Goal: Task Accomplishment & Management: Use online tool/utility

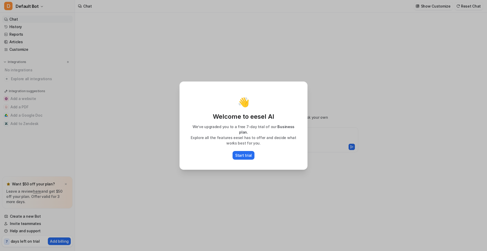
type textarea "**********"
click at [245, 153] on p "Start trial" at bounding box center [243, 154] width 17 height 5
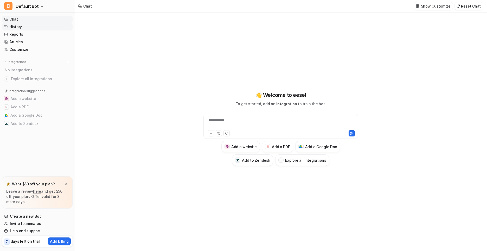
click at [14, 28] on link "History" at bounding box center [37, 26] width 70 height 7
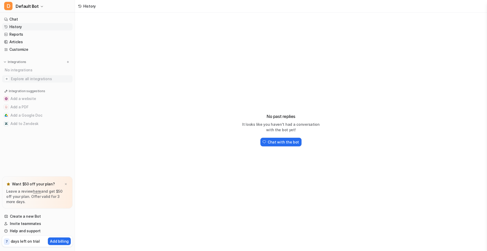
click at [6, 79] on img at bounding box center [6, 78] width 5 height 5
click at [24, 81] on span "Explore all integrations" at bounding box center [41, 79] width 60 height 8
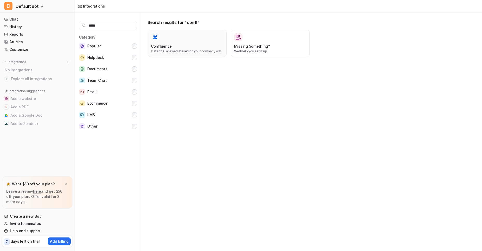
type input "*****"
click at [183, 36] on div at bounding box center [187, 37] width 72 height 8
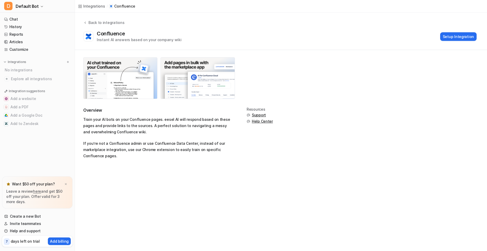
click at [230, 129] on p "Train your AI bots on your Confluence pages. eesel AI will respond based on the…" at bounding box center [158, 125] width 151 height 19
click at [252, 115] on span "Support" at bounding box center [259, 114] width 14 height 5
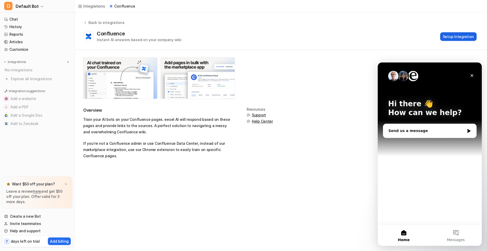
click at [452, 39] on button "Setup Integration" at bounding box center [458, 36] width 36 height 9
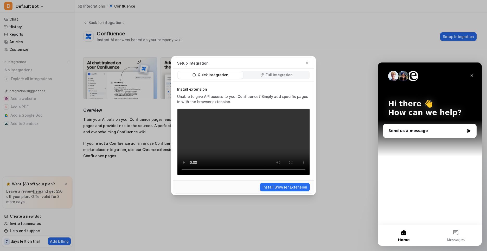
click at [278, 72] on p "Full integration" at bounding box center [278, 74] width 27 height 5
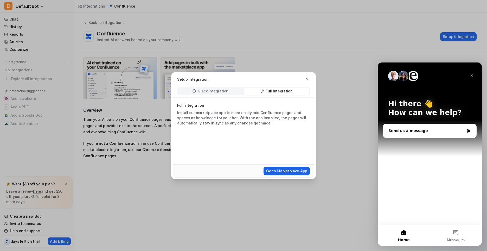
click at [276, 172] on button "Go to Marketplace App" at bounding box center [286, 170] width 46 height 9
click at [216, 88] on div "Quick integration" at bounding box center [211, 90] width 66 height 7
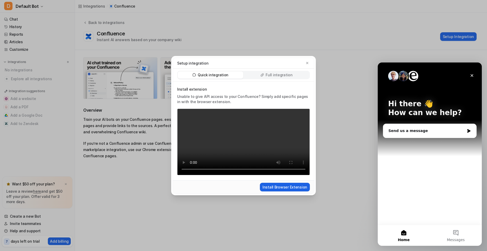
click at [275, 188] on button "Install Browser Extension" at bounding box center [285, 187] width 50 height 9
